Goal: Information Seeking & Learning: Learn about a topic

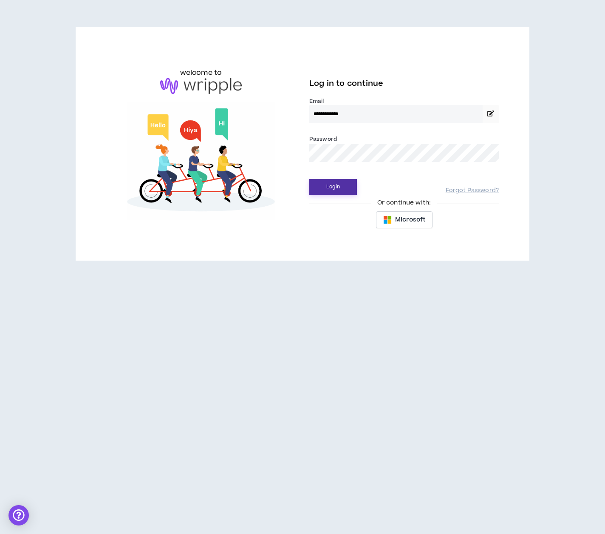
click at [339, 185] on button "Login" at bounding box center [333, 187] width 48 height 16
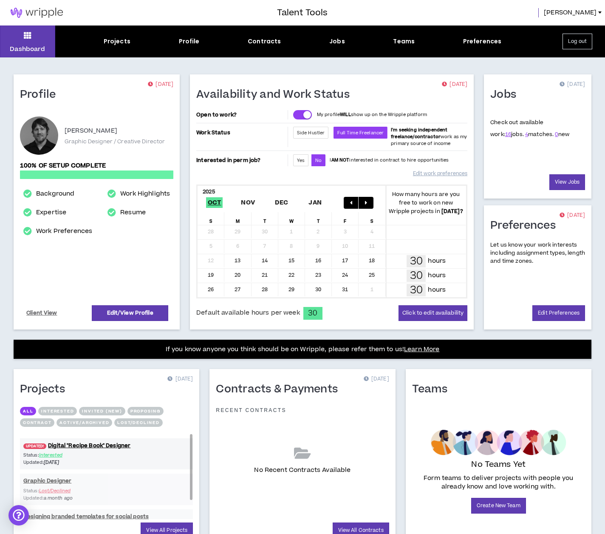
scroll to position [10, 0]
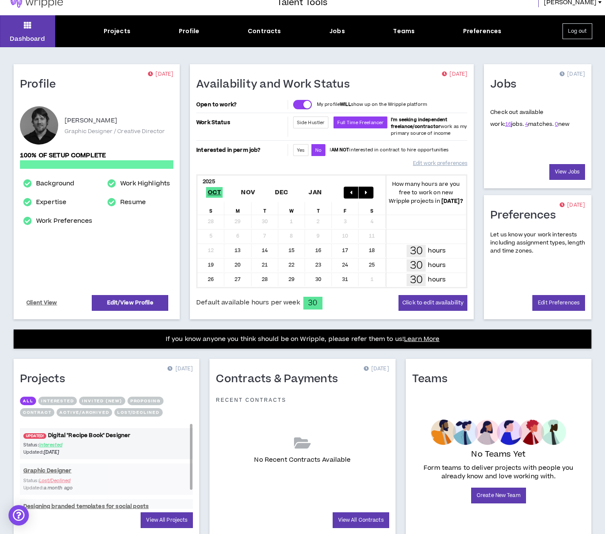
click at [114, 437] on link "UPDATED! Digital "Recipe Book" Designer" at bounding box center [106, 435] width 173 height 8
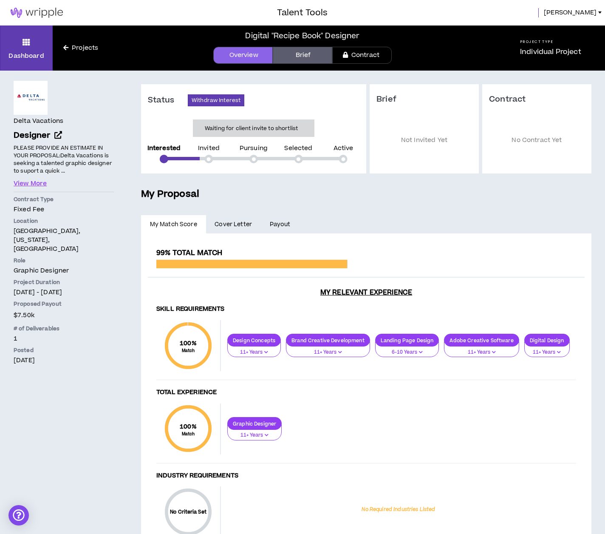
click at [416, 412] on div "100 % Match Total Experience Graphic Designer 11+ Years" at bounding box center [366, 433] width 420 height 60
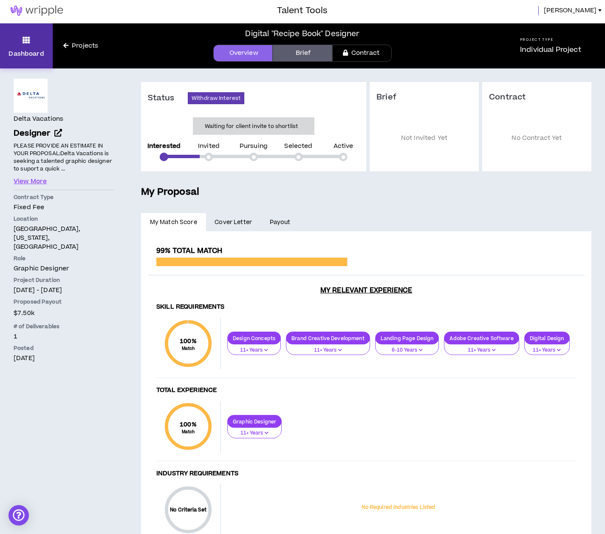
scroll to position [2, 0]
click at [36, 54] on p "Dashboard" at bounding box center [26, 53] width 35 height 9
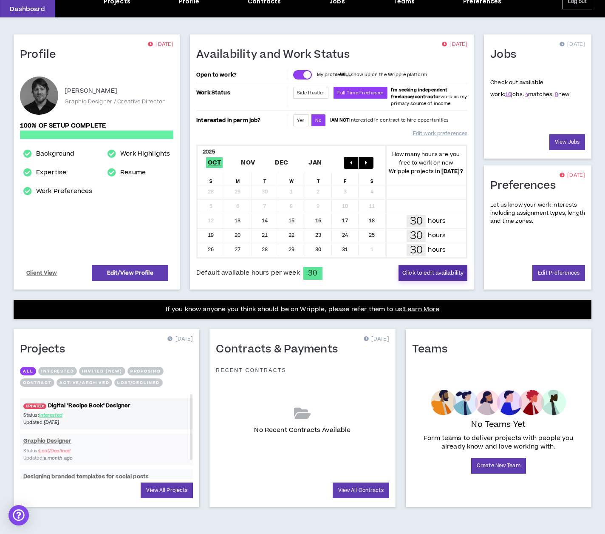
scroll to position [40, 0]
click at [532, 145] on div "View Jobs" at bounding box center [538, 142] width 95 height 16
click at [525, 95] on link "4" at bounding box center [526, 95] width 3 height 8
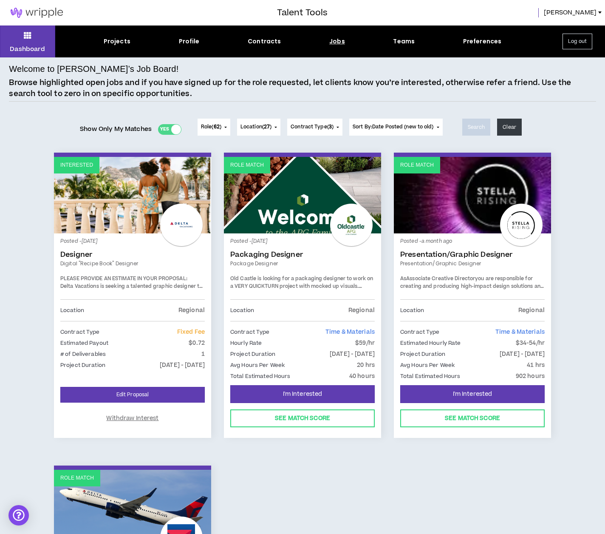
click at [221, 127] on button "Role ( 62 )" at bounding box center [214, 127] width 33 height 17
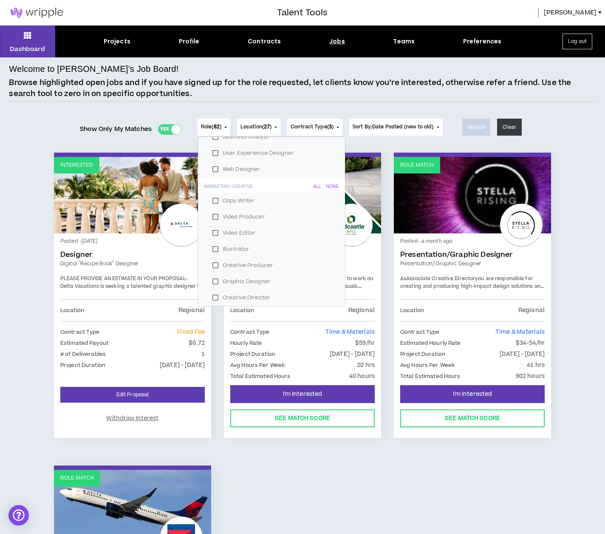
scroll to position [128, 0]
click at [213, 232] on label "Video Editor" at bounding box center [271, 232] width 127 height 13
click at [215, 217] on label "Video Producer" at bounding box center [271, 216] width 127 height 13
click at [214, 200] on label "Copy Writer" at bounding box center [271, 200] width 127 height 13
click at [213, 265] on label "Creative Producer" at bounding box center [271, 264] width 127 height 13
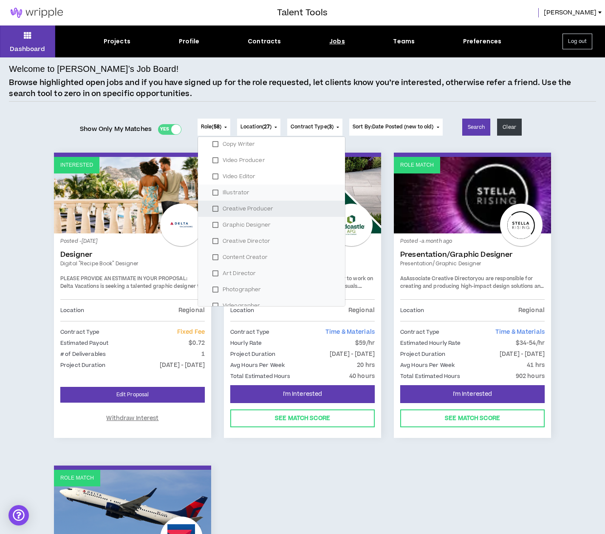
scroll to position [192, 0]
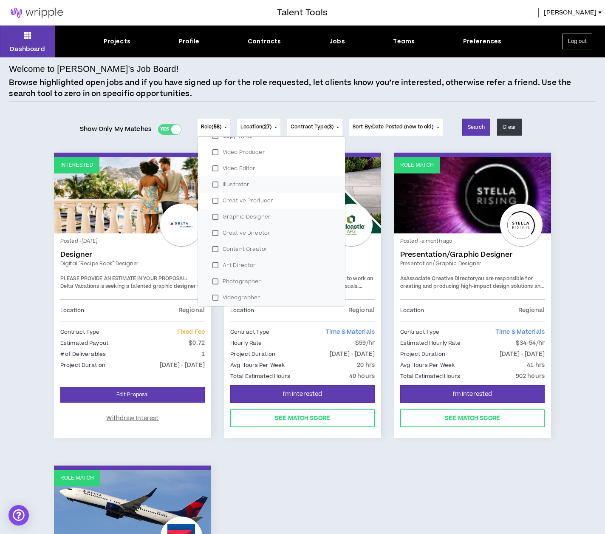
click at [214, 248] on label "Content Creator" at bounding box center [271, 249] width 127 height 13
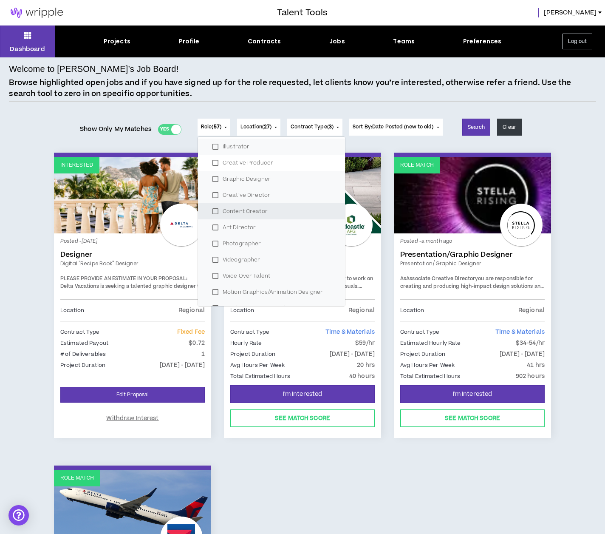
scroll to position [230, 0]
click at [213, 240] on label "Photographer" at bounding box center [271, 242] width 127 height 13
click at [215, 255] on label "Videographer" at bounding box center [271, 258] width 127 height 13
click at [214, 272] on label "Voice Over Talent" at bounding box center [271, 275] width 127 height 13
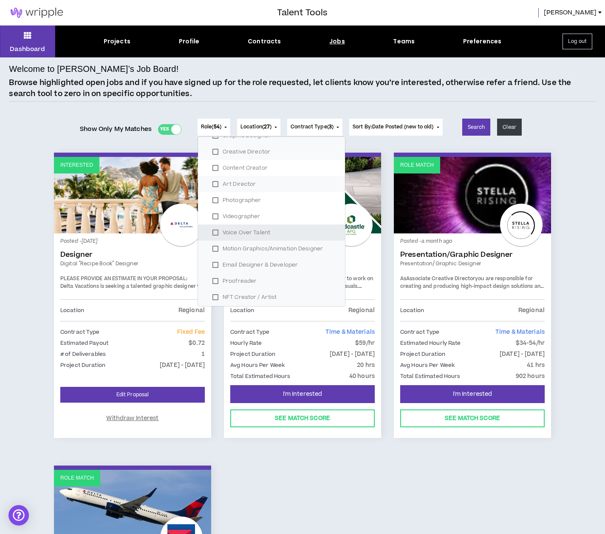
scroll to position [284, 0]
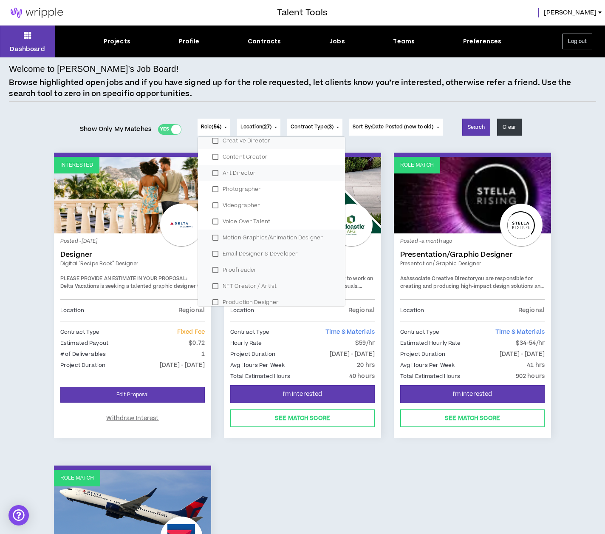
click at [215, 237] on label "Motion Graphics/Animation Designer" at bounding box center [271, 237] width 127 height 13
drag, startPoint x: 214, startPoint y: 253, endPoint x: 213, endPoint y: 266, distance: 12.4
click at [214, 253] on label "Email Designer & Developer" at bounding box center [271, 253] width 127 height 13
click at [213, 269] on label "Proofreader" at bounding box center [271, 270] width 127 height 13
click at [213, 290] on label "NFT Creator / Artist" at bounding box center [271, 286] width 127 height 13
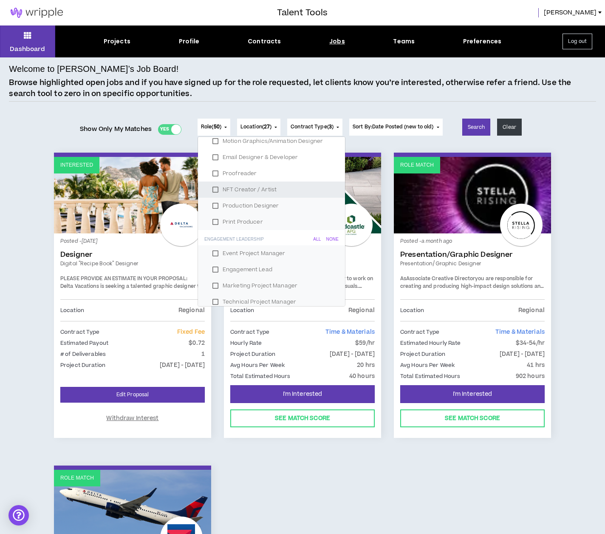
scroll to position [390, 0]
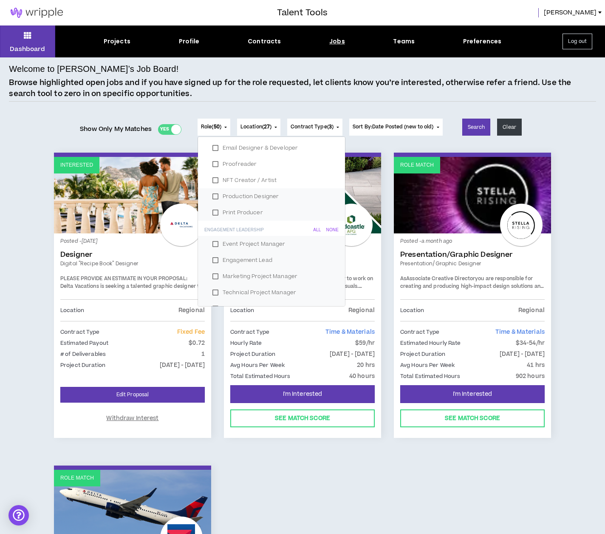
click at [214, 196] on label "Production Designer" at bounding box center [271, 196] width 127 height 13
click at [213, 208] on label "Print Producer" at bounding box center [271, 212] width 127 height 13
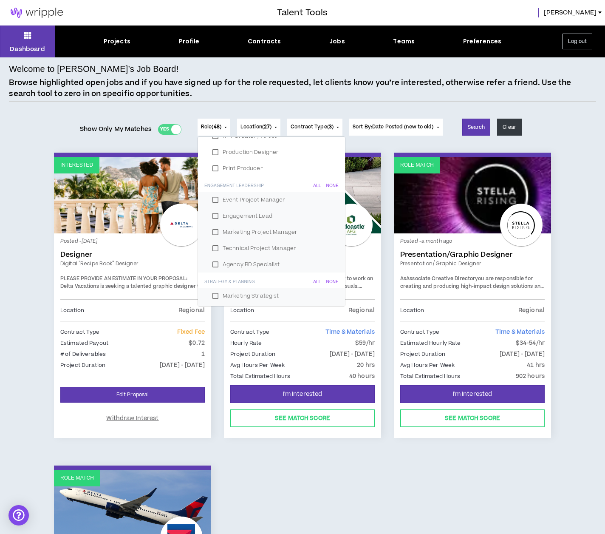
drag, startPoint x: 215, startPoint y: 199, endPoint x: 215, endPoint y: 204, distance: 4.7
click at [215, 199] on label "Event Project Manager" at bounding box center [271, 199] width 127 height 13
click at [328, 186] on div "None" at bounding box center [332, 185] width 12 height 5
click at [332, 232] on div "None" at bounding box center [332, 232] width 12 height 5
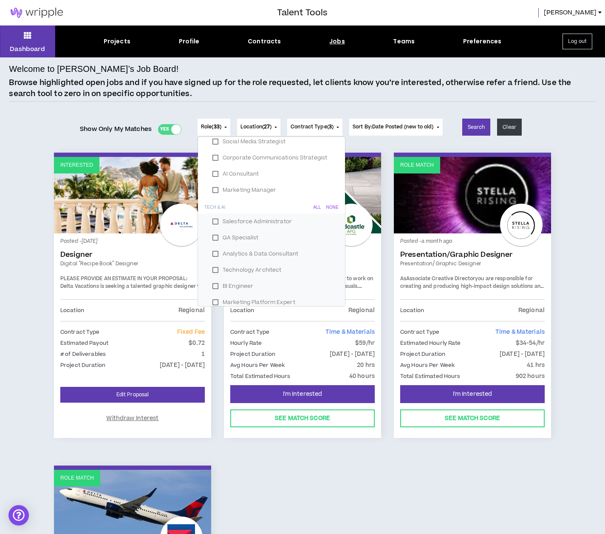
click at [330, 207] on div "None" at bounding box center [332, 207] width 12 height 5
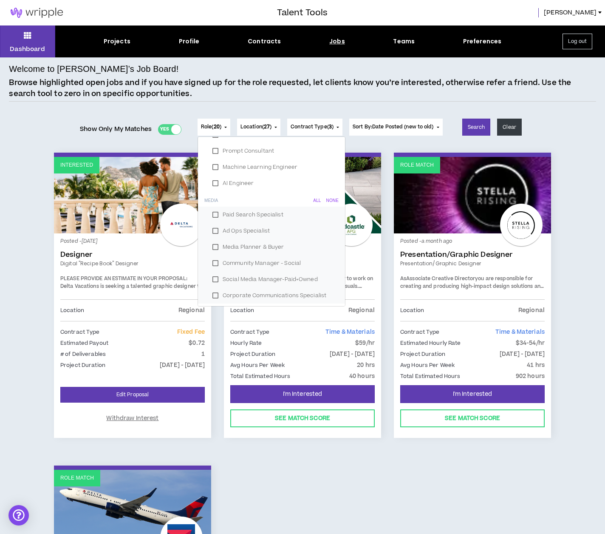
scroll to position [930, 0]
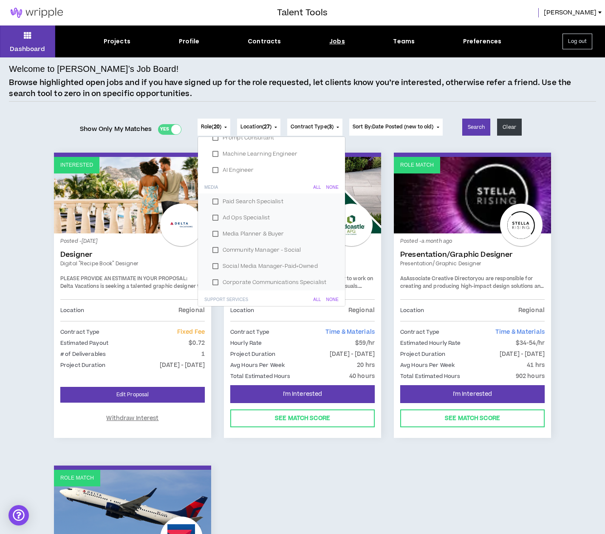
click at [331, 188] on div "None" at bounding box center [332, 187] width 12 height 5
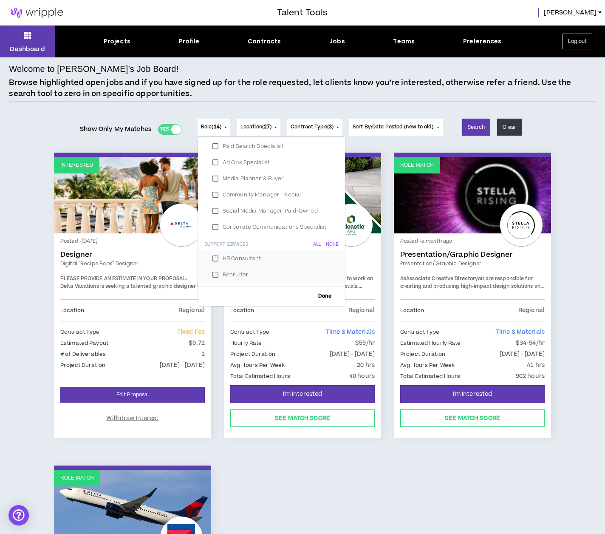
scroll to position [985, 0]
click at [328, 242] on div "None" at bounding box center [332, 244] width 12 height 5
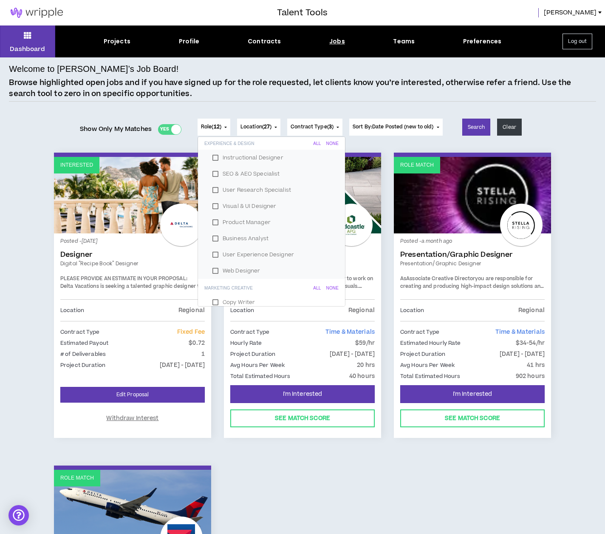
scroll to position [26, 0]
drag, startPoint x: 215, startPoint y: 253, endPoint x: 216, endPoint y: 248, distance: 5.2
click at [215, 252] on label "User Experience Designer" at bounding box center [271, 253] width 127 height 13
click at [215, 236] on label "Business Analyst" at bounding box center [271, 237] width 127 height 13
click at [213, 221] on label "Product Manager" at bounding box center [271, 221] width 127 height 13
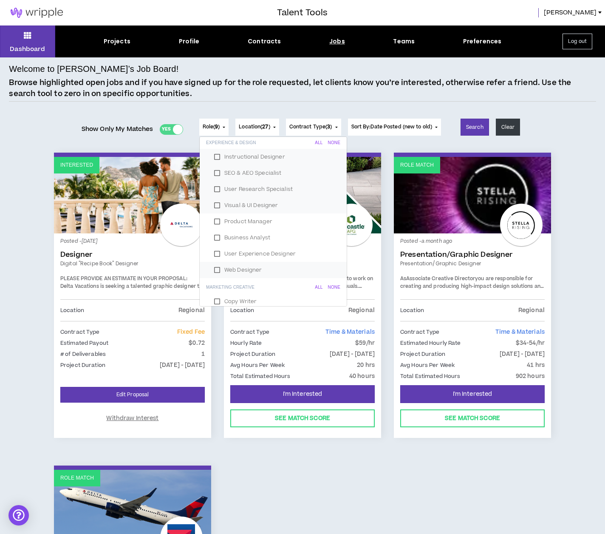
click at [213, 206] on label "Visual & UI Designer" at bounding box center [273, 205] width 127 height 13
click at [216, 201] on label "Visual & UI Designer" at bounding box center [273, 205] width 127 height 13
click at [213, 189] on label "User Research Specialist" at bounding box center [273, 189] width 127 height 13
click at [216, 172] on label "SEO & AEO Specialist" at bounding box center [273, 173] width 127 height 13
click at [212, 157] on label "Instructional Designer" at bounding box center [273, 156] width 127 height 13
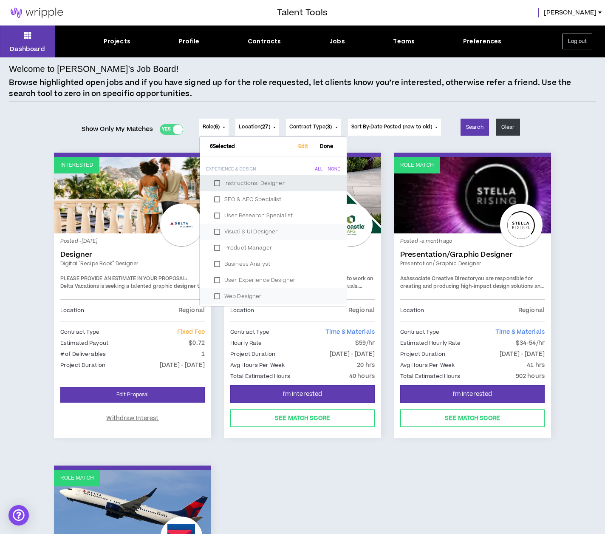
scroll to position [0, 0]
click at [323, 145] on span "Done" at bounding box center [327, 147] width 20 height 6
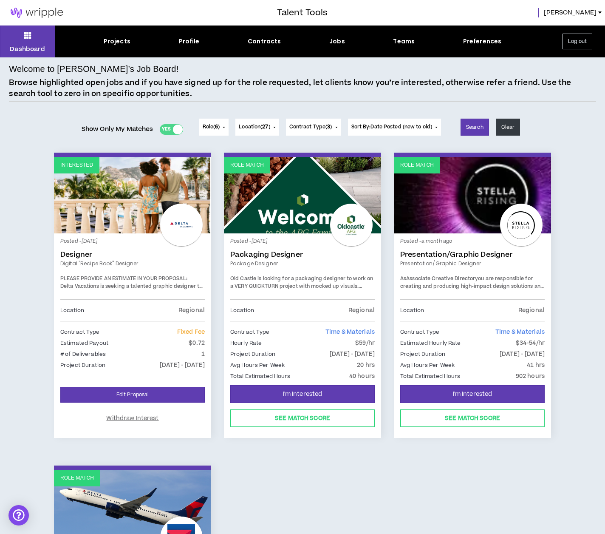
click at [338, 128] on button "Contract Type ( 3 )" at bounding box center [313, 127] width 55 height 17
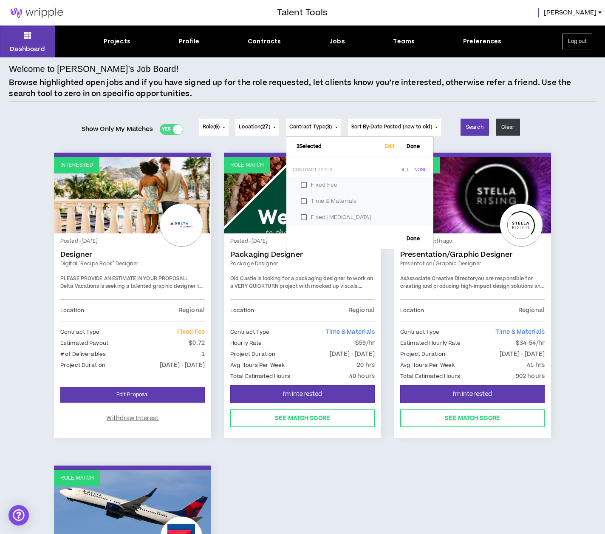
click at [261, 136] on div "Role ( 6 ) 6 Selected Edit Done Experience & Design All None Instructional Desi…" at bounding box center [321, 132] width 256 height 26
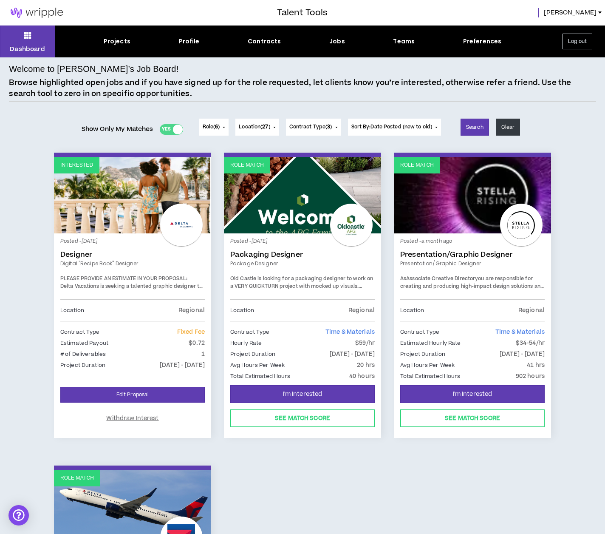
click at [275, 126] on button "Location ( 27 )" at bounding box center [256, 127] width 43 height 17
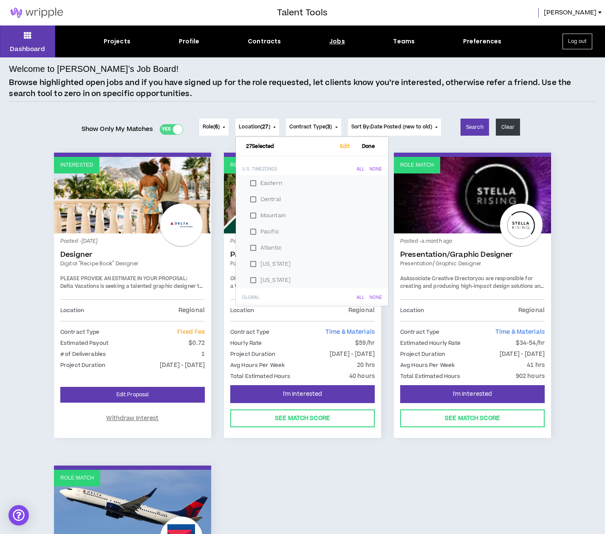
click at [359, 145] on span "Done" at bounding box center [369, 147] width 20 height 6
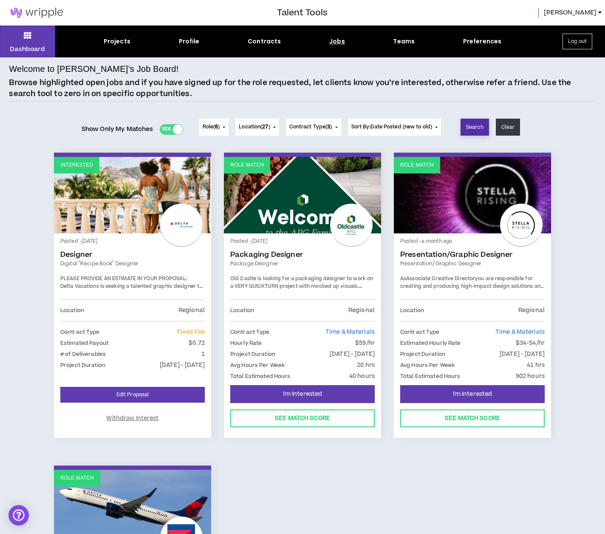
click at [476, 126] on button "Search" at bounding box center [475, 127] width 28 height 17
